Goal: Navigation & Orientation: Find specific page/section

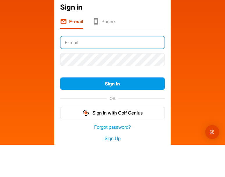
type input "bberger3@aol.com"
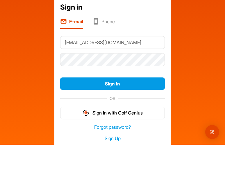
click at [112, 109] on button "Sign In" at bounding box center [112, 115] width 104 height 12
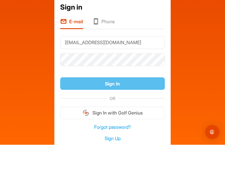
scroll to position [22, 0]
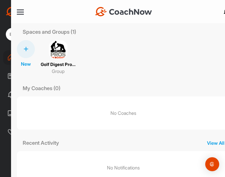
click at [59, 50] on img at bounding box center [58, 49] width 19 height 19
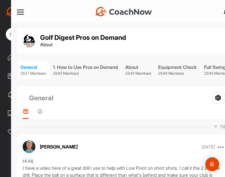
click at [19, 12] on div at bounding box center [20, 12] width 7 height 1
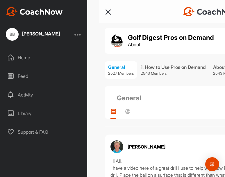
click at [32, 114] on div "Library" at bounding box center [43, 113] width 81 height 15
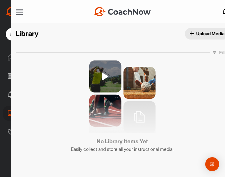
scroll to position [0, 1]
click at [7, 38] on div "BB [PERSON_NAME] Home Feed Activity Library Support & FAQ" at bounding box center [43, 88] width 87 height 177
